Goal: Task Accomplishment & Management: Manage account settings

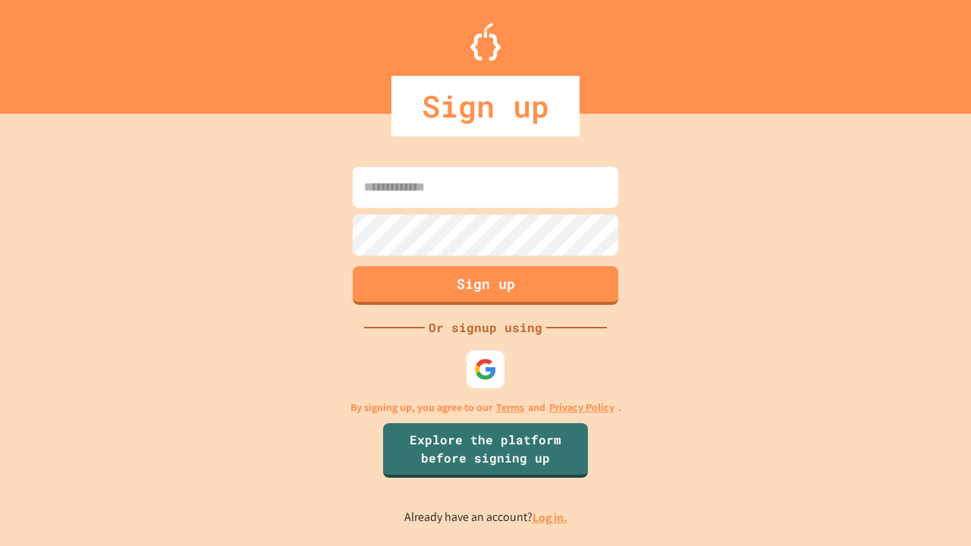
click at [550, 517] on link "Log in." at bounding box center [549, 518] width 35 height 16
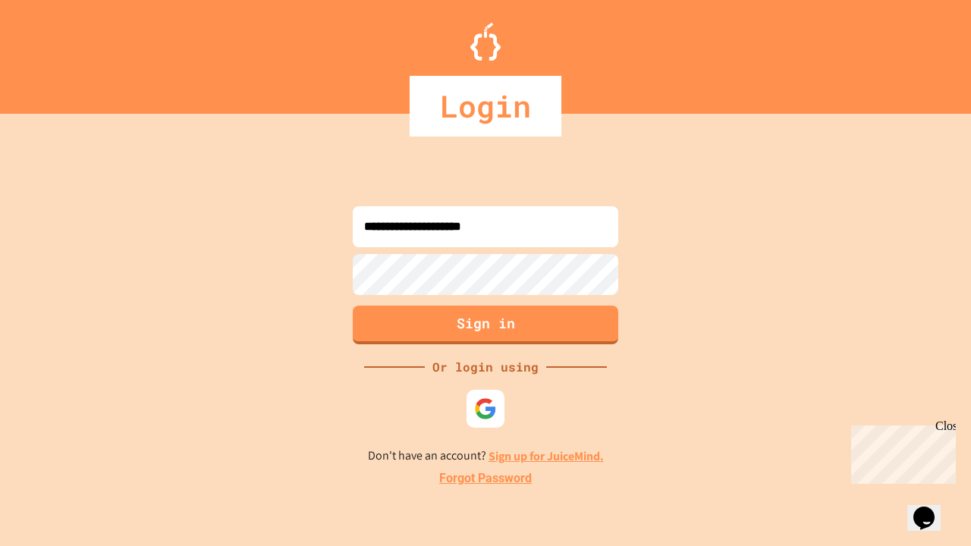
type input "**********"
